Goal: Check status

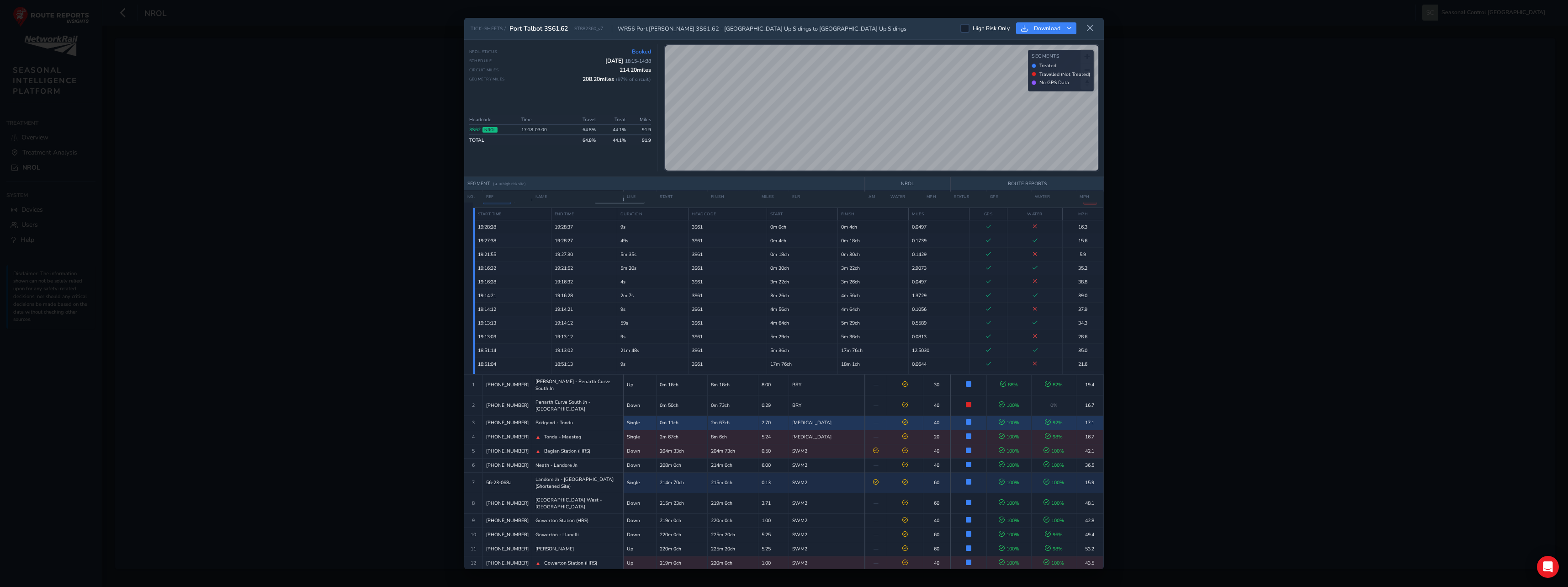
scroll to position [25, 0]
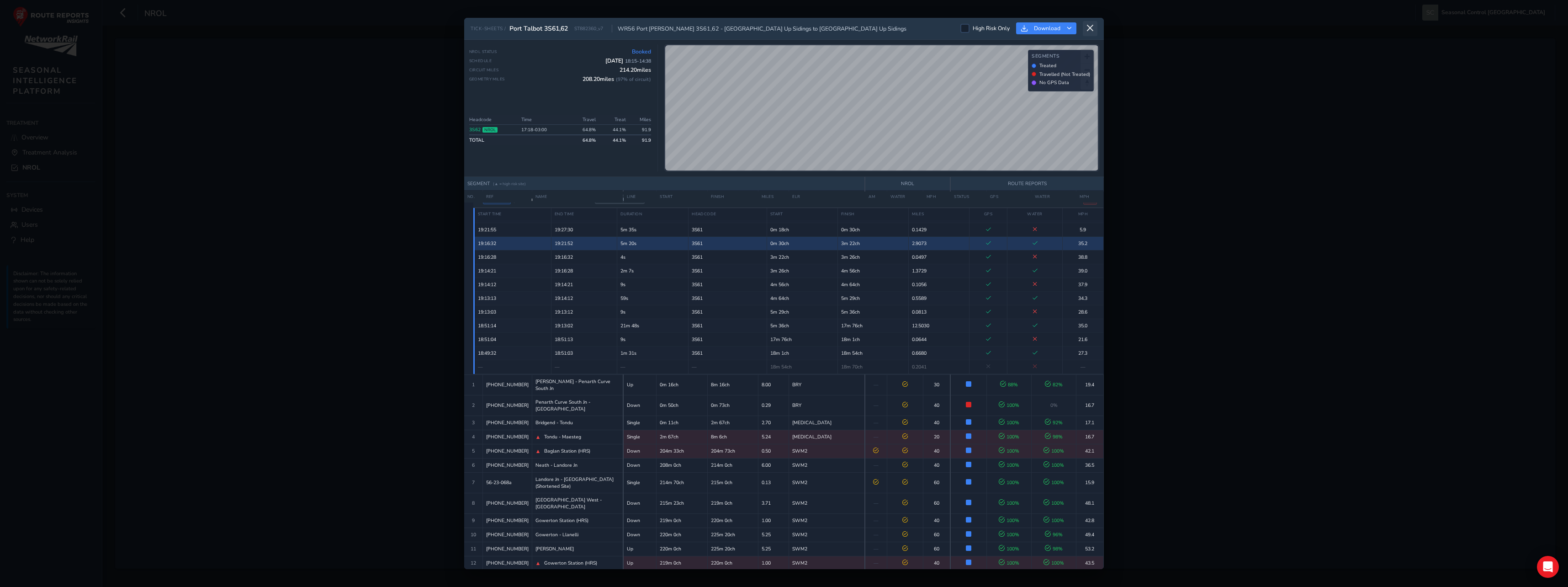
click at [1094, 28] on icon at bounding box center [1090, 28] width 8 height 8
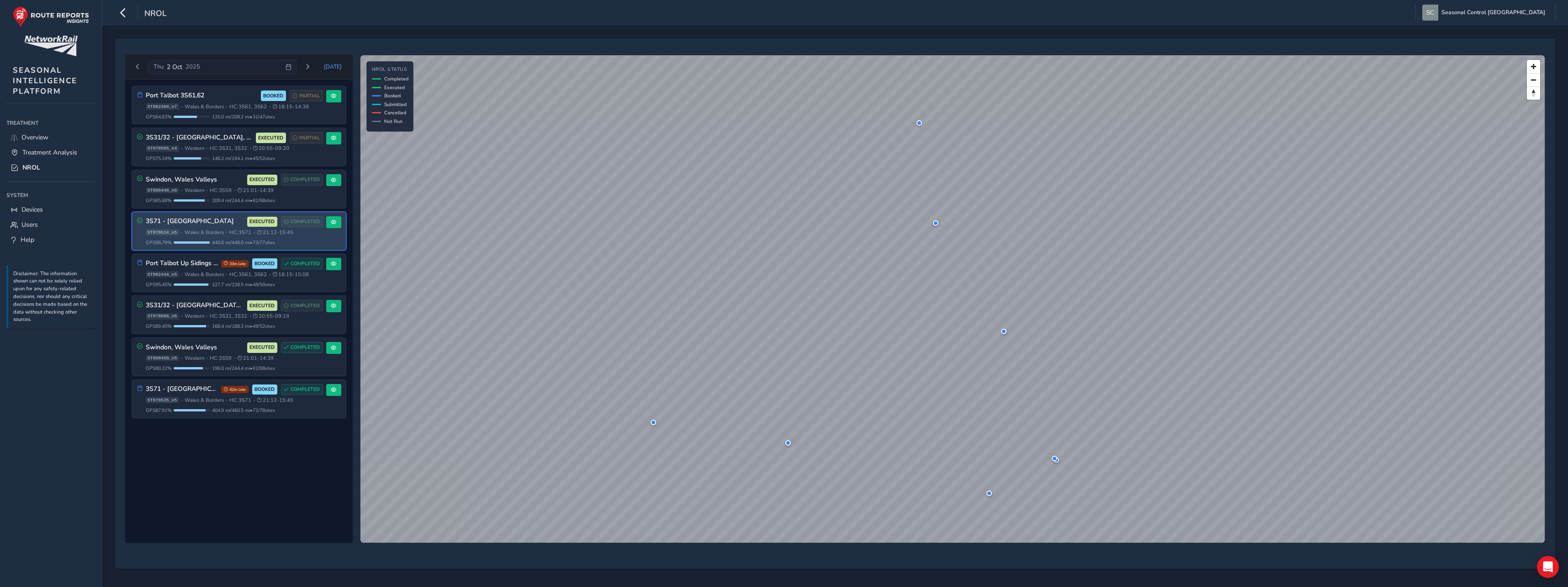
click at [234, 227] on div "3S71 - [GEOGRAPHIC_DATA] EXECUTED COMPLETED ST878524_v5 • [GEOGRAPHIC_DATA] & B…" at bounding box center [234, 230] width 177 height 30
click at [298, 236] on div "3S71 - North & Mid Wales EXECUTED COMPLETED ST878524_v5 • Wales & Borders • HC:…" at bounding box center [234, 230] width 177 height 30
click at [298, 236] on div "3S71 - North & Mid Wales EXECUTED COMPLETED ST878524_v5 • Wales & Borders • HC:…" at bounding box center [234, 230] width 177 height 30
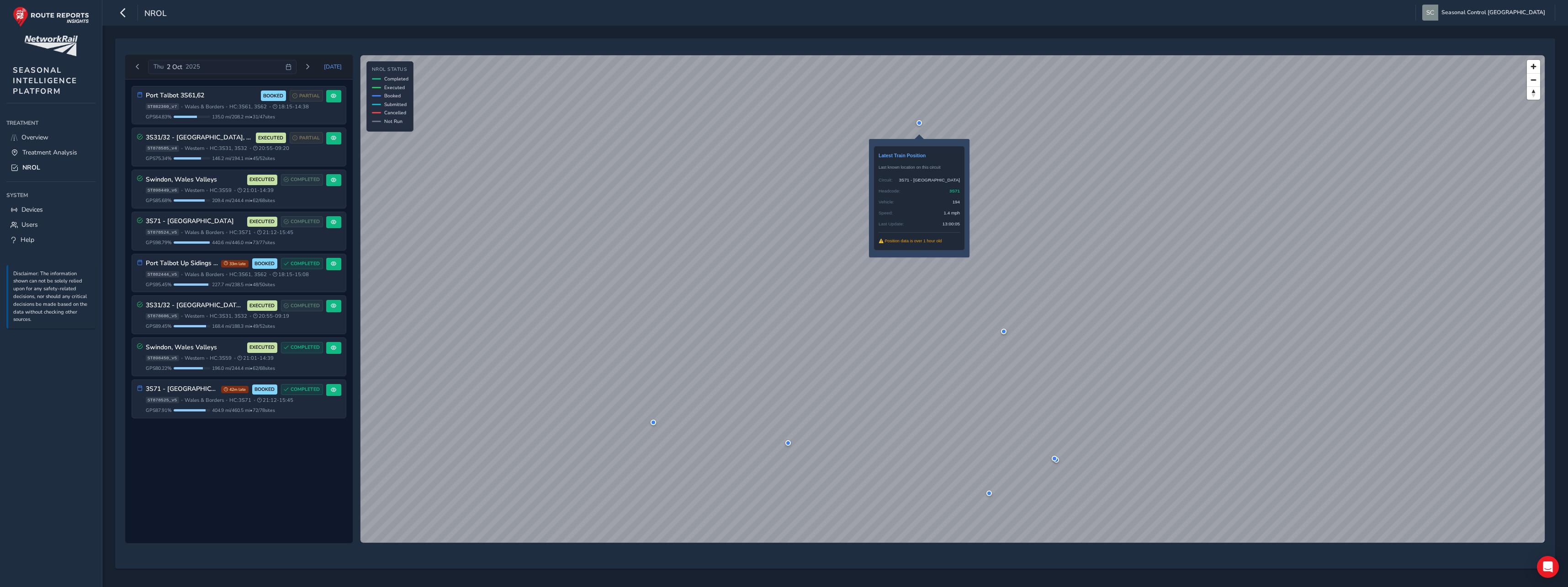
click at [919, 125] on div at bounding box center [919, 123] width 6 height 6
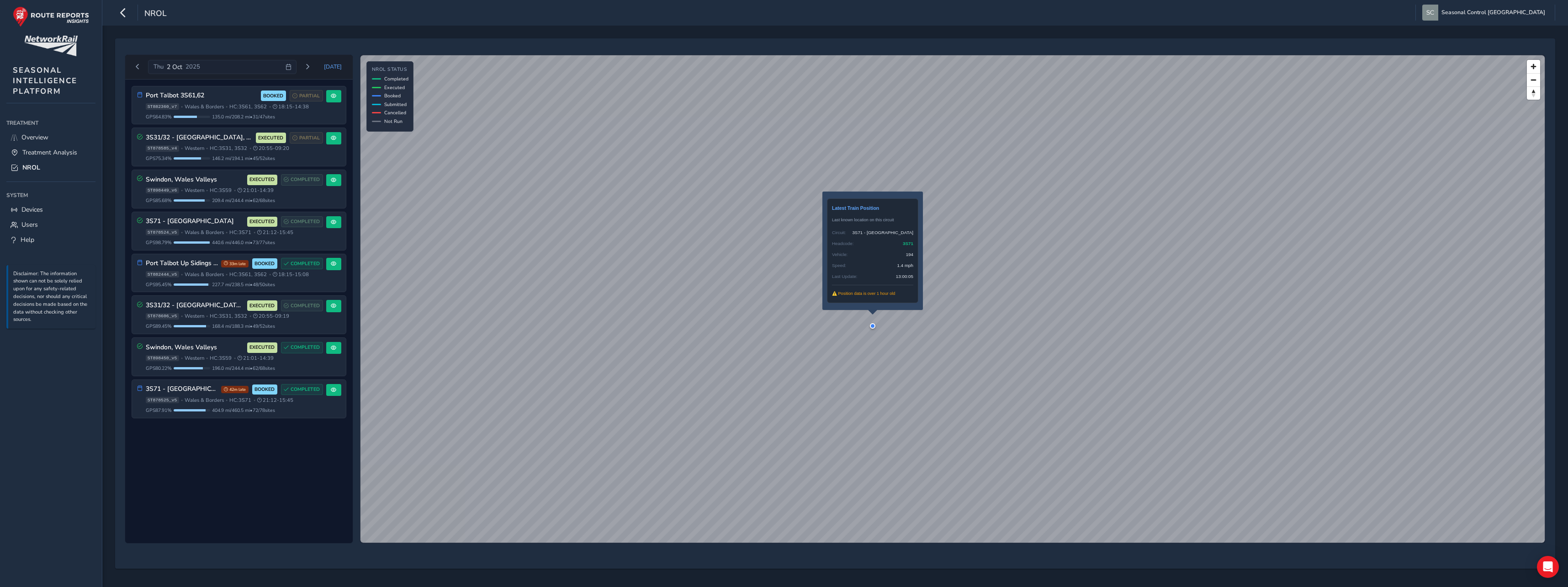
click at [873, 323] on div at bounding box center [872, 325] width 6 height 6
